Goal: Task Accomplishment & Management: Complete application form

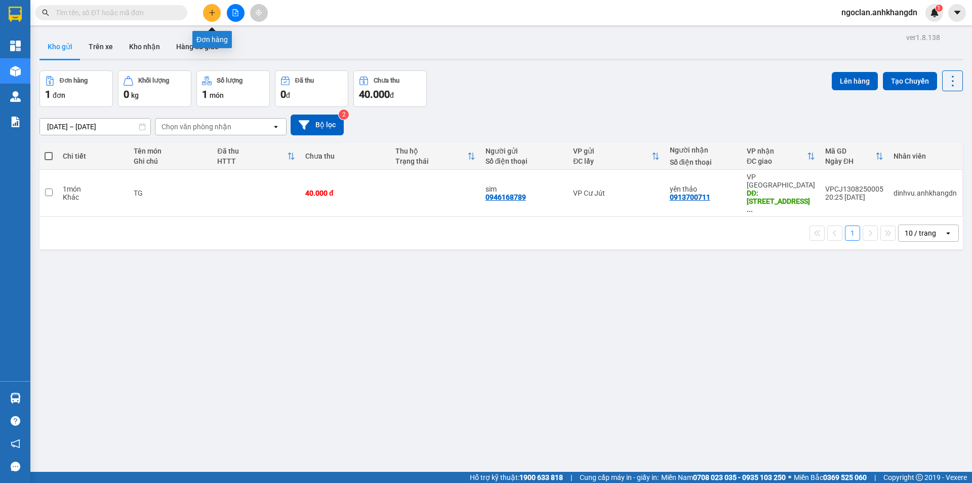
click at [213, 12] on icon "plus" at bounding box center [212, 12] width 7 height 7
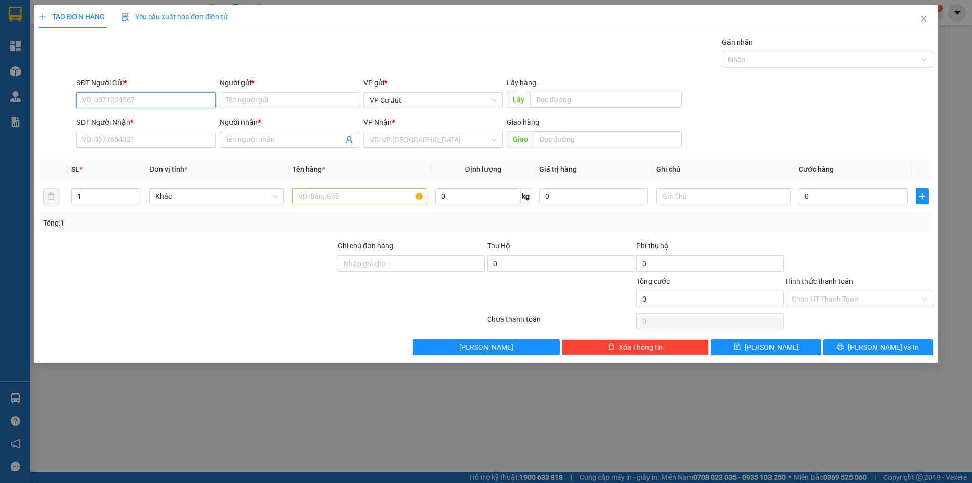
drag, startPoint x: 187, startPoint y: 101, endPoint x: 189, endPoint y: 74, distance: 26.9
click at [187, 97] on input "SĐT Người Gửi *" at bounding box center [145, 100] width 139 height 16
type input "0962732774"
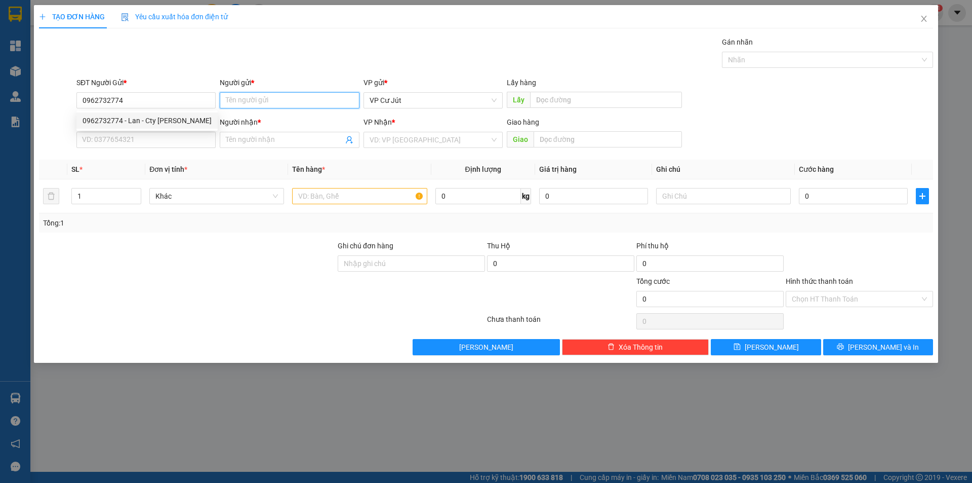
click at [233, 99] on input "Người gửi *" at bounding box center [289, 100] width 139 height 16
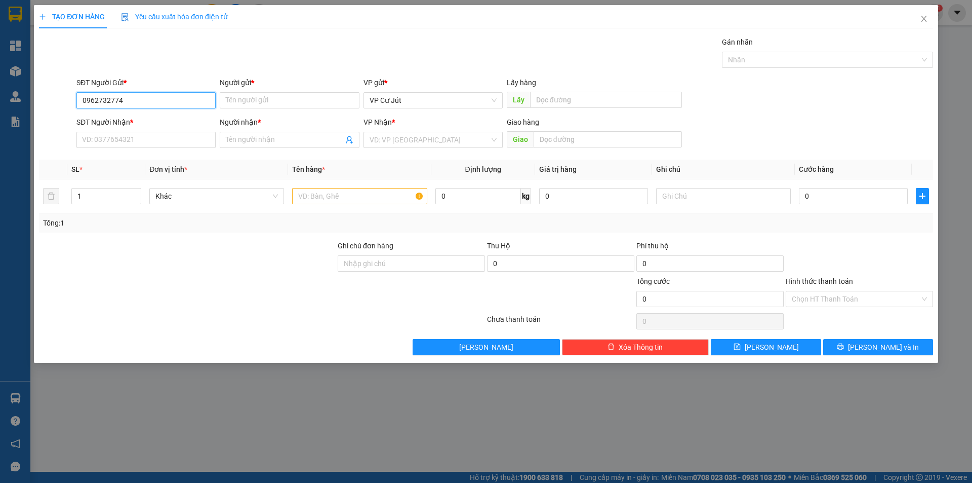
click at [189, 93] on input "0962732774" at bounding box center [145, 100] width 139 height 16
click at [186, 119] on div "0962732774 - Lan - Cty [PERSON_NAME]" at bounding box center [147, 120] width 129 height 11
type input "Lan - [PERSON_NAME]"
type input "0962732774"
type input "Lan - [PERSON_NAME]"
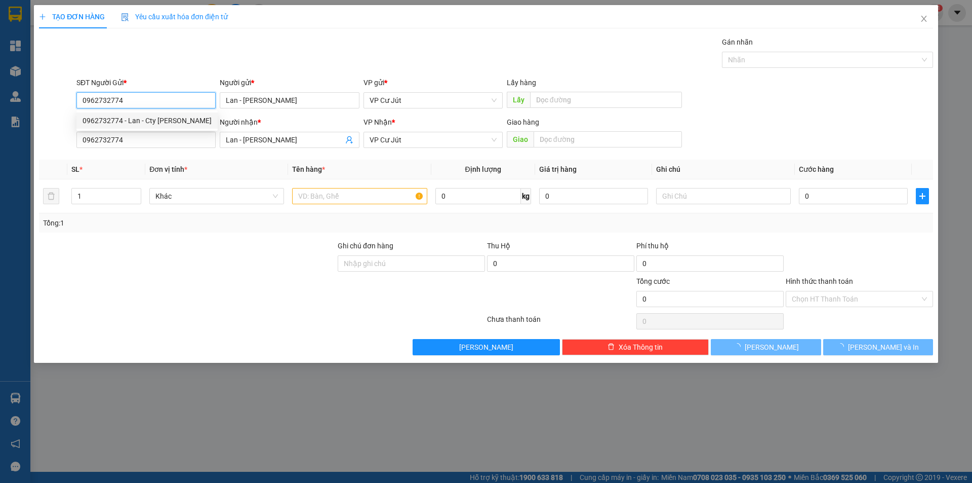
type input "50.000"
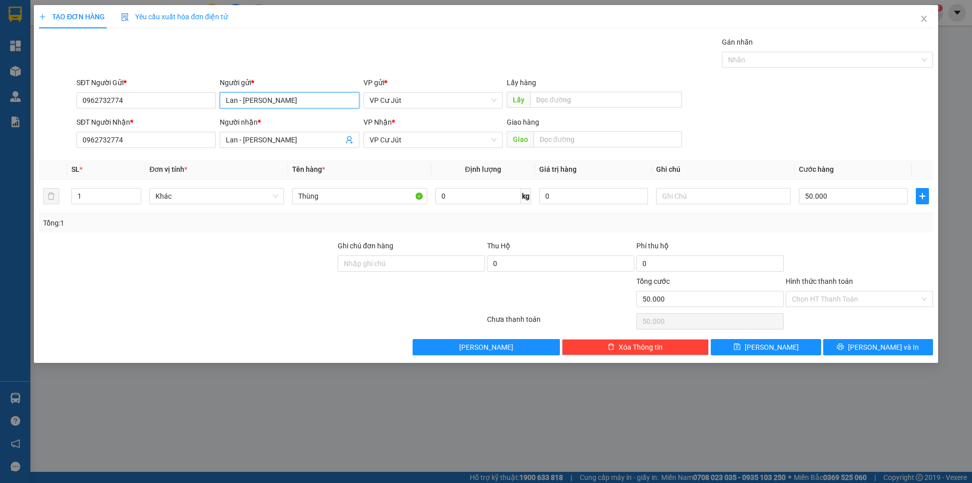
click at [224, 101] on input "Lan - [PERSON_NAME]" at bounding box center [289, 100] width 139 height 16
type input "Em Lan - [PERSON_NAME]"
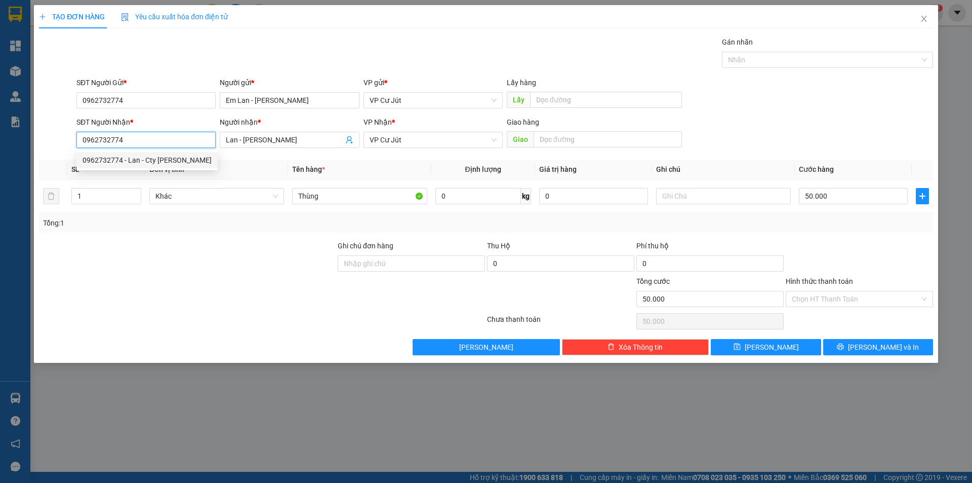
drag, startPoint x: 167, startPoint y: 140, endPoint x: 70, endPoint y: 136, distance: 96.8
click at [70, 136] on div "SĐT Người Nhận * 0962732774 Người nhận * [PERSON_NAME] VP Nhận * VP Cư Jút Giao…" at bounding box center [486, 133] width 896 height 35
type input "0935292007"
drag, startPoint x: 295, startPoint y: 139, endPoint x: 217, endPoint y: 144, distance: 78.2
click at [217, 144] on div "SĐT Người Nhận * 0935292007 Người nhận * Lan - Cty Anh Khang Lan - Cty Anh Khan…" at bounding box center [504, 133] width 861 height 35
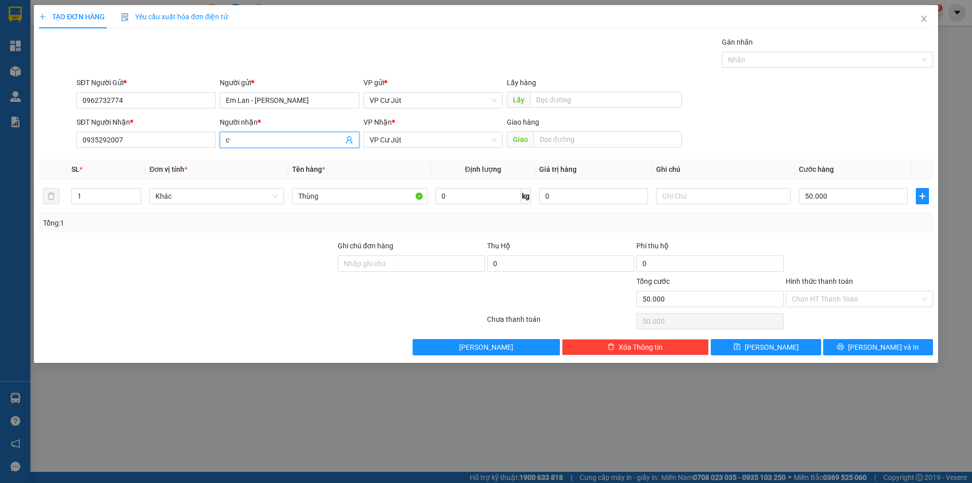
type input "c"
type input "Chị Doanh"
click at [565, 136] on input "text" at bounding box center [608, 139] width 148 height 16
click at [700, 108] on div "SĐT Người Gửi * 0962732774 Người gửi * Em [PERSON_NAME] VP gửi * VP Cư Jút Lấy …" at bounding box center [504, 94] width 861 height 35
click at [423, 131] on div "VP Nhận *" at bounding box center [433, 123] width 139 height 15
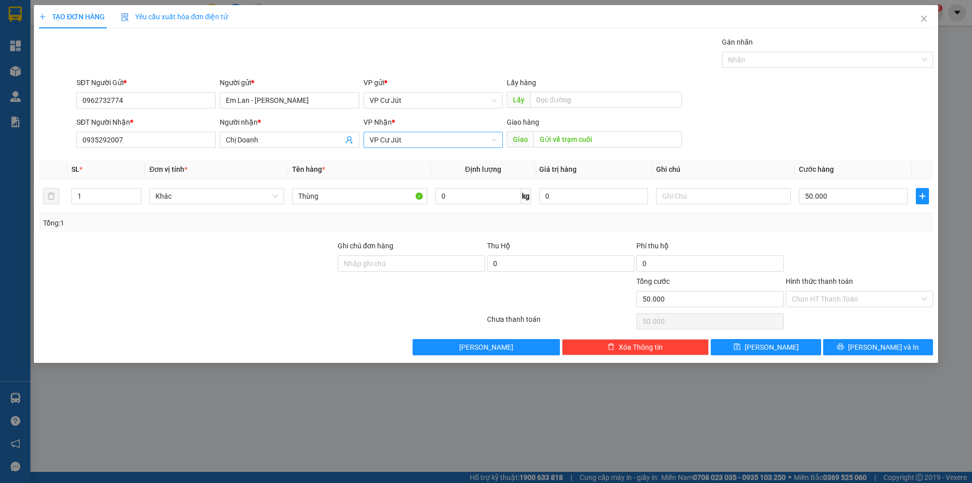
click at [427, 139] on span "VP Cư Jút" at bounding box center [433, 139] width 127 height 15
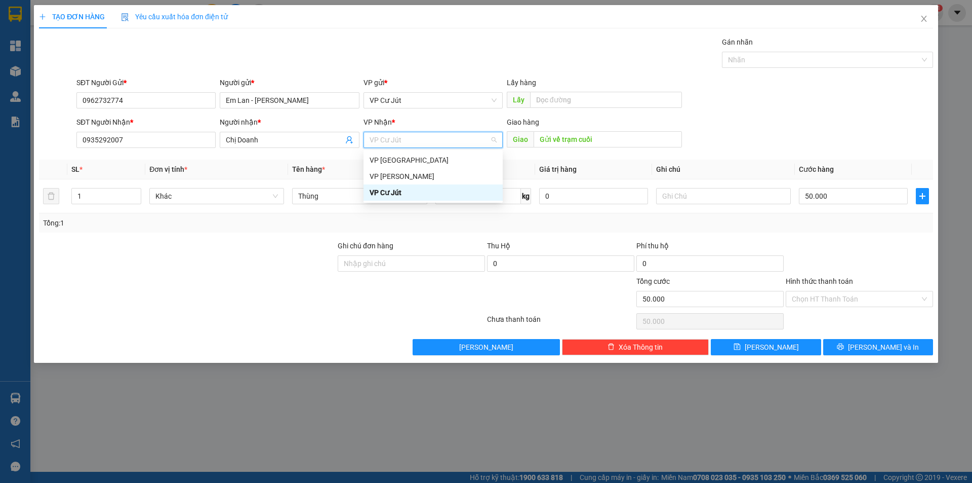
click at [427, 143] on span "VP Cư Jút" at bounding box center [433, 139] width 127 height 15
click at [610, 145] on input "Gửi về trạm cuối" at bounding box center [608, 139] width 148 height 16
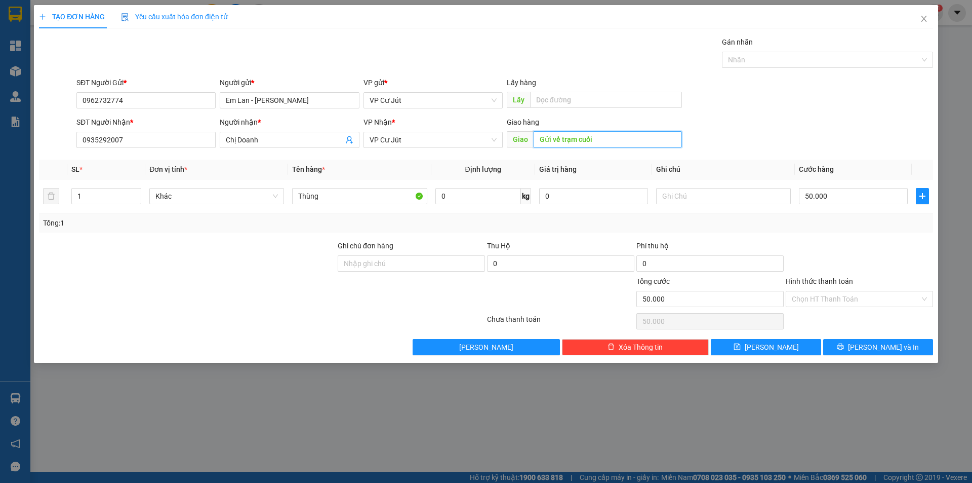
click at [615, 136] on input "Gửi về trạm cuối" at bounding box center [608, 139] width 148 height 16
type input "Gửi về trạm cuối [GEOGRAPHIC_DATA]"
click at [736, 116] on div "SĐT Người Nhận * 0935292007 Người nhận * Chị Doanh VP Nhận * VP Cư Jút Giao hàn…" at bounding box center [504, 133] width 861 height 35
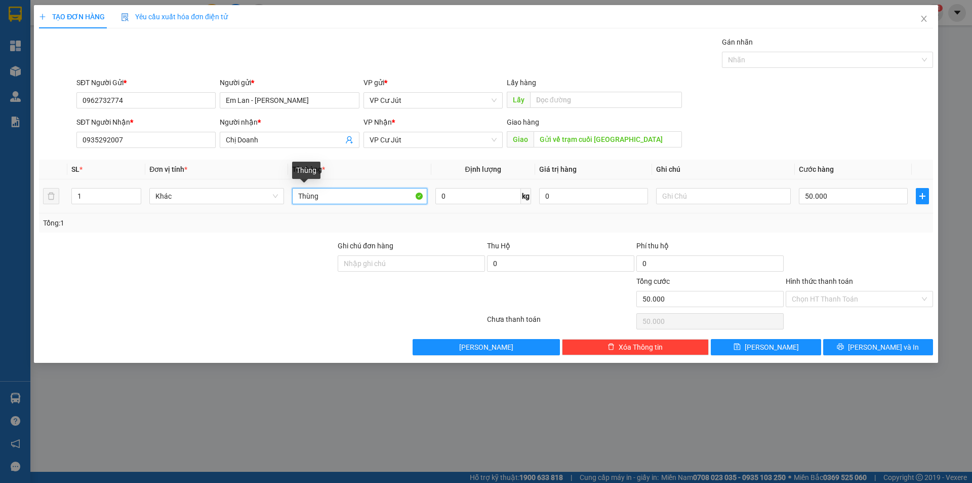
drag, startPoint x: 364, startPoint y: 198, endPoint x: 291, endPoint y: 201, distance: 73.0
click at [291, 201] on td "Thùng" at bounding box center [359, 196] width 143 height 34
type input "Hồ sơ"
click at [828, 201] on input "50.000" at bounding box center [853, 196] width 109 height 16
type input "0"
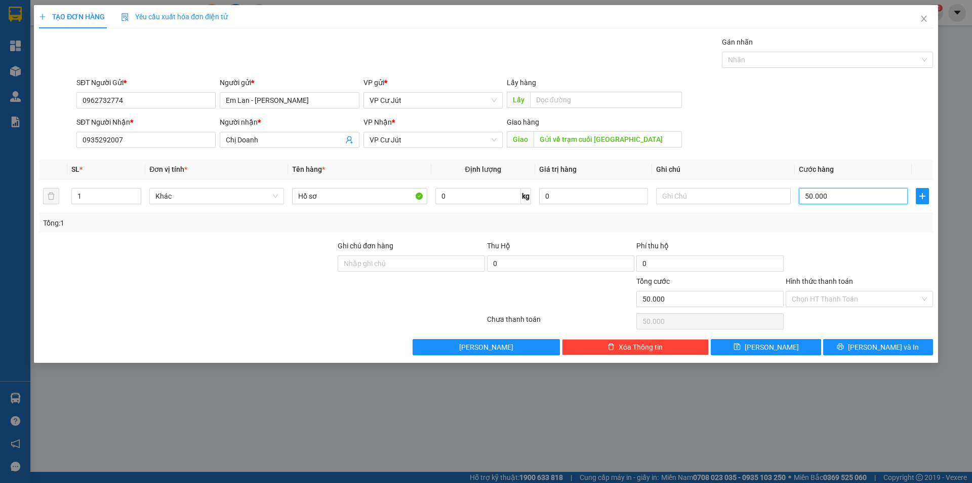
type input "0"
click at [893, 296] on input "Hình thức thanh toán" at bounding box center [856, 298] width 128 height 15
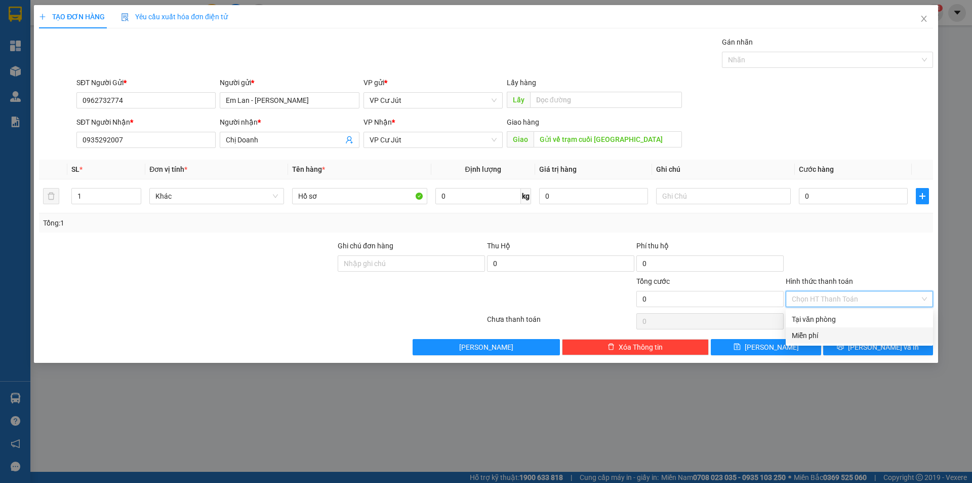
click at [829, 341] on div "Miễn phí" at bounding box center [859, 335] width 147 height 16
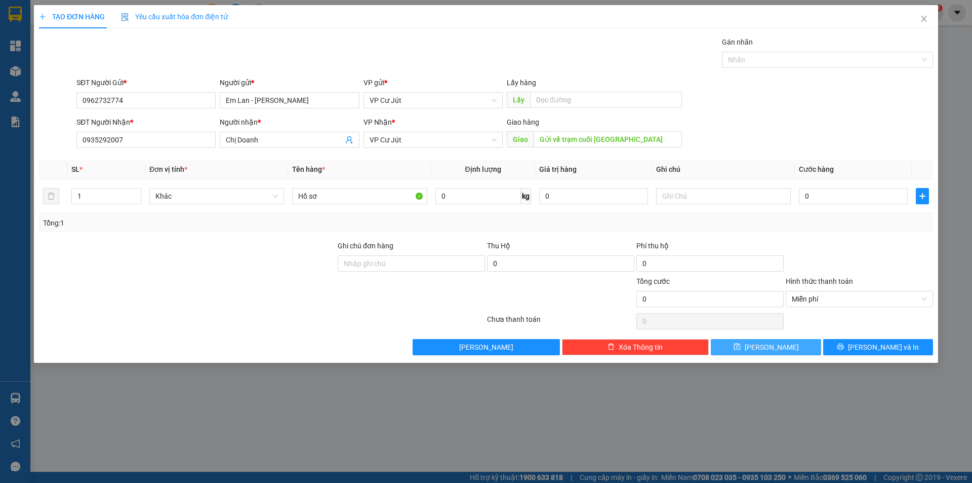
click at [782, 346] on button "[PERSON_NAME]" at bounding box center [766, 347] width 110 height 16
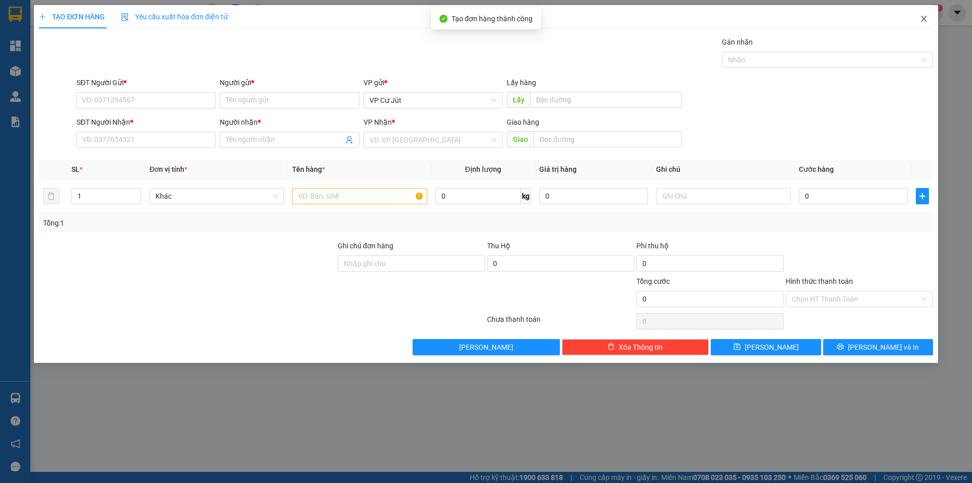
click at [919, 20] on span "Close" at bounding box center [924, 19] width 28 height 28
